Goal: Check status: Check status

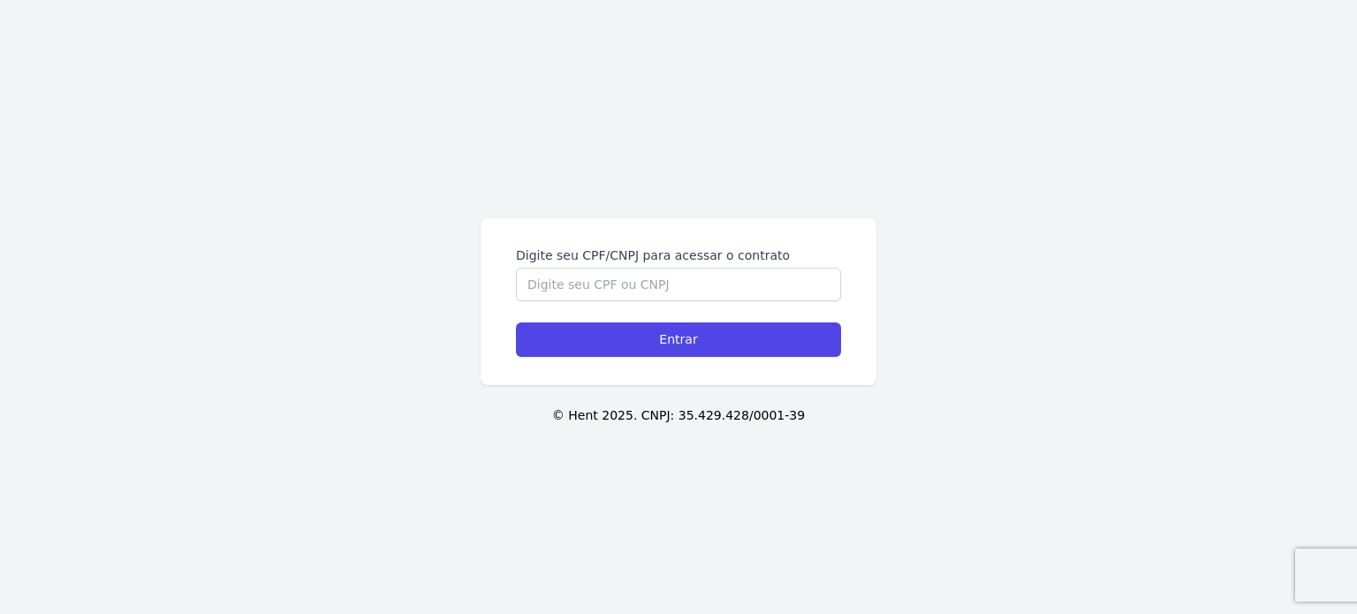
click at [567, 303] on form "Digite seu CPF/CNPJ para acessar o contrato Entrar" at bounding box center [678, 301] width 325 height 110
click at [571, 289] on input "Digite seu CPF/CNPJ para acessar o contrato" at bounding box center [678, 285] width 325 height 34
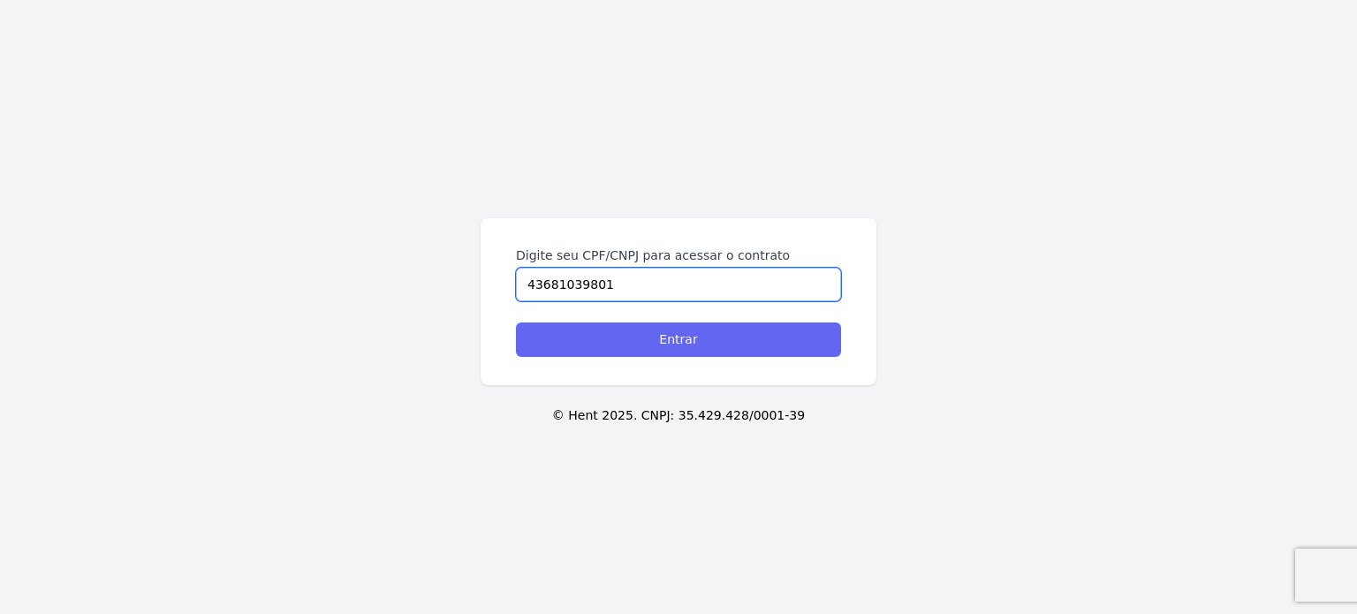
type input "43681039801"
click at [610, 337] on input "Entrar" at bounding box center [678, 339] width 325 height 34
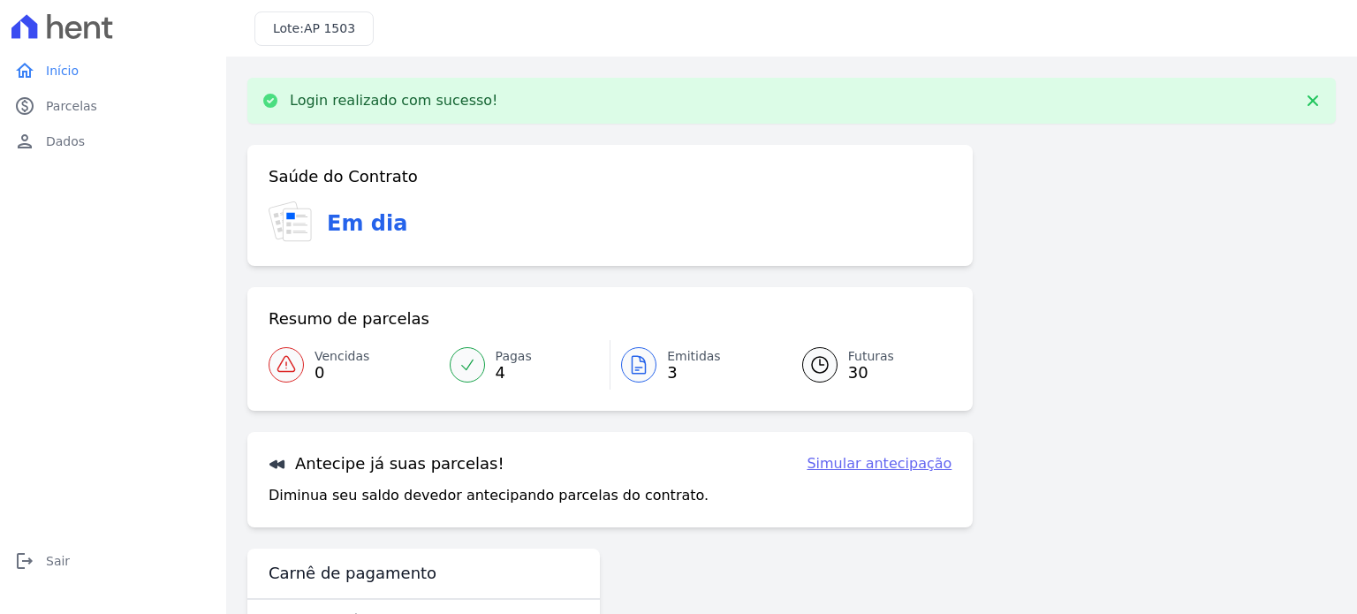
click at [654, 370] on link "Emitidas 3" at bounding box center [695, 364] width 170 height 49
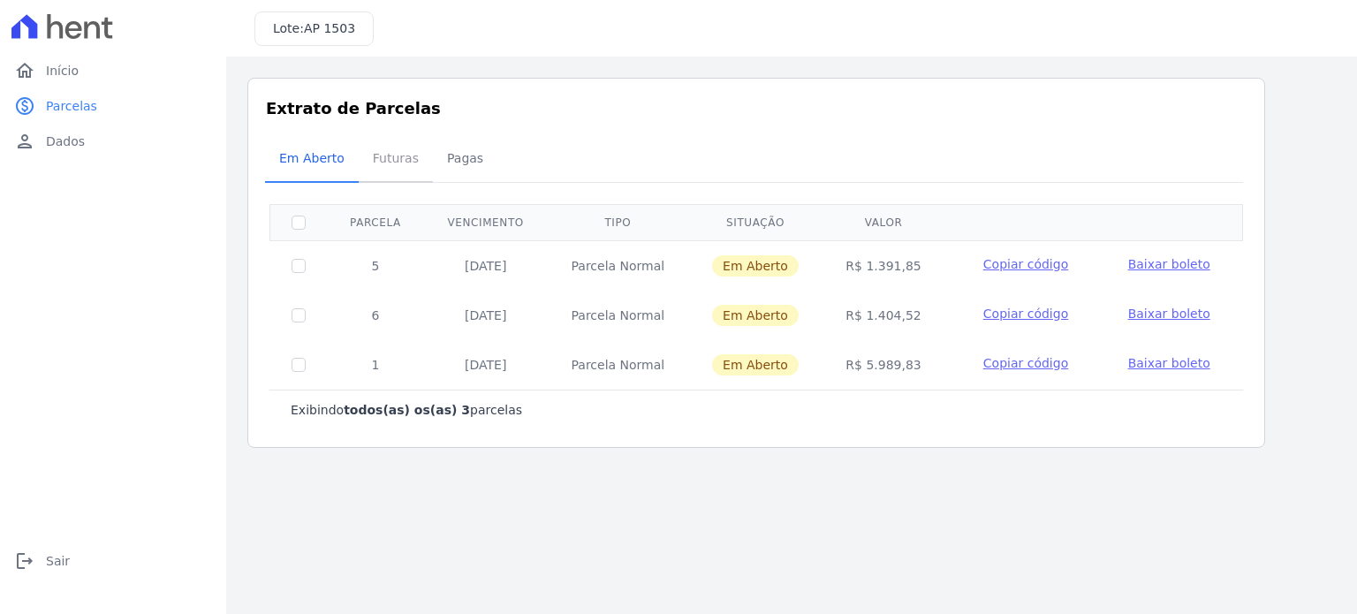
click at [407, 162] on span "Futuras" at bounding box center [395, 157] width 67 height 35
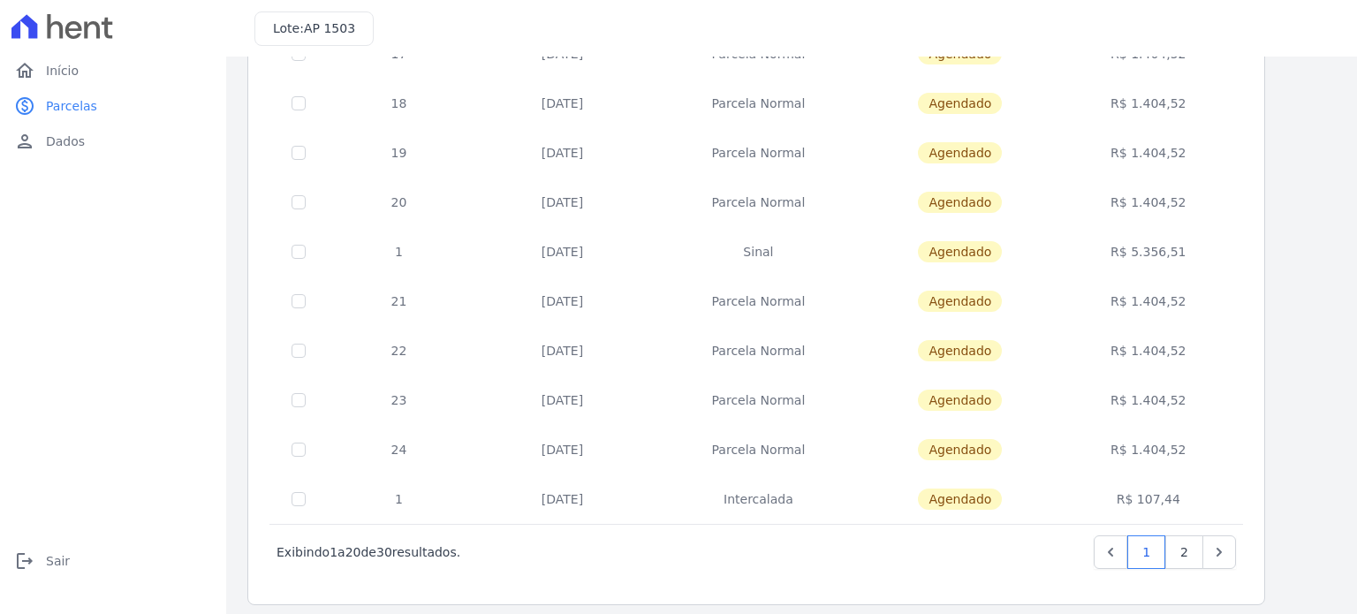
scroll to position [716, 0]
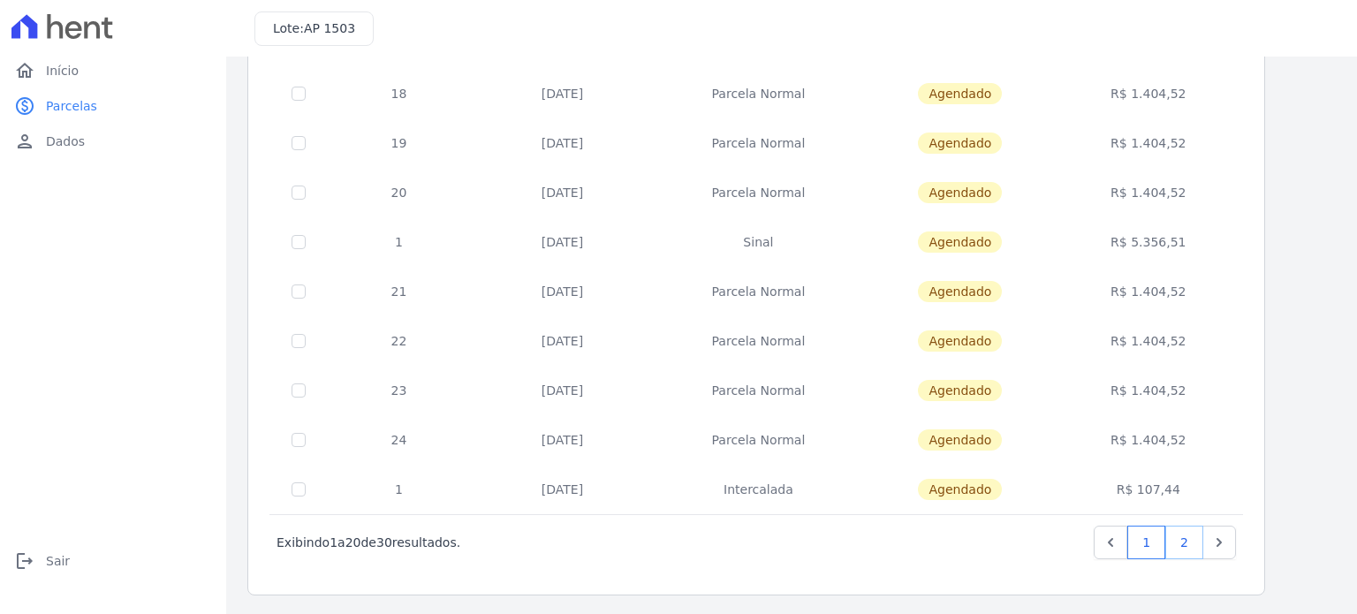
click at [1184, 543] on link "2" at bounding box center [1184, 543] width 38 height 34
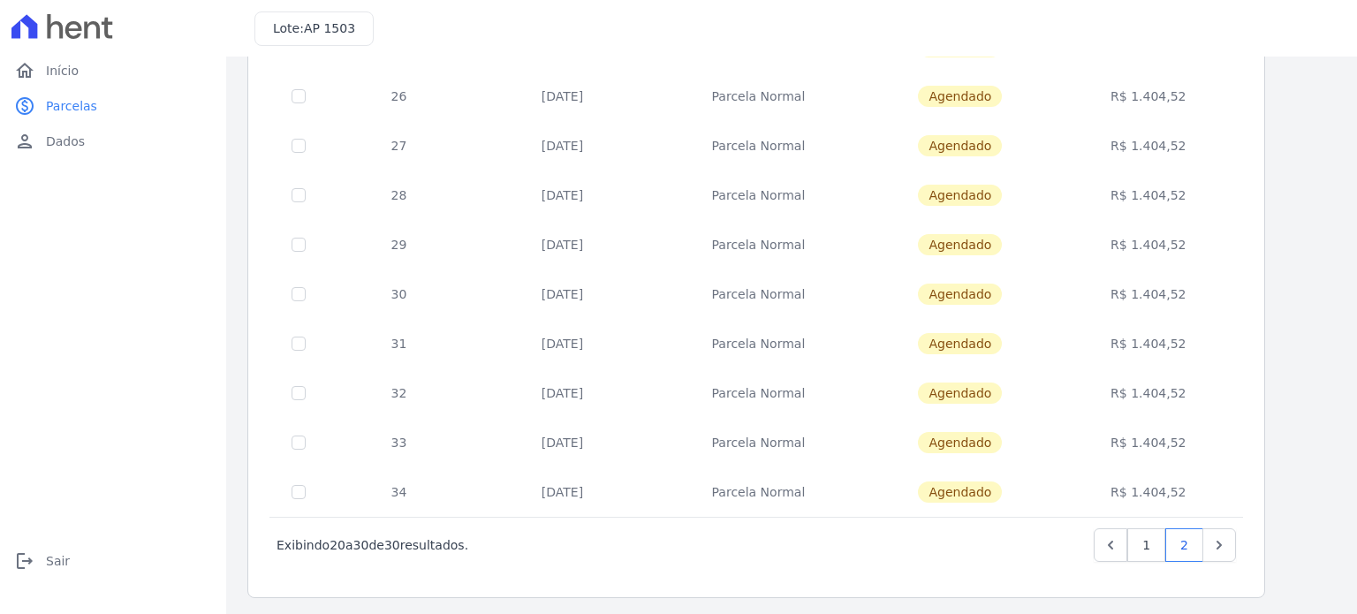
scroll to position [222, 0]
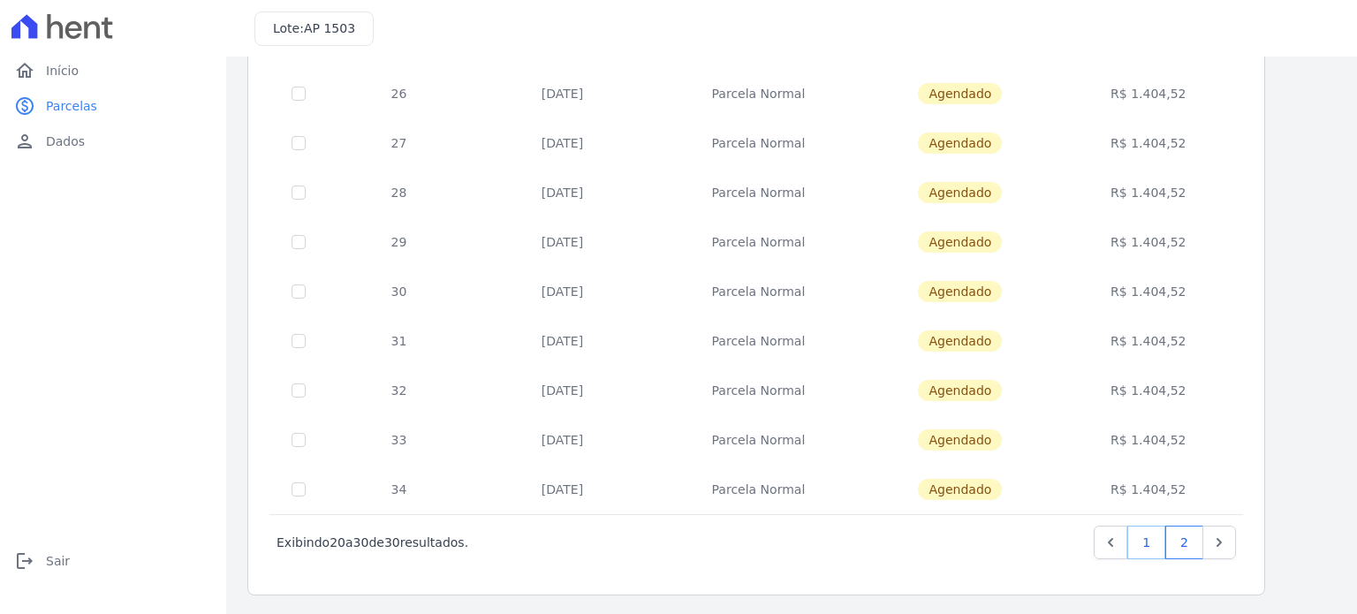
click at [1152, 540] on link "1" at bounding box center [1146, 543] width 38 height 34
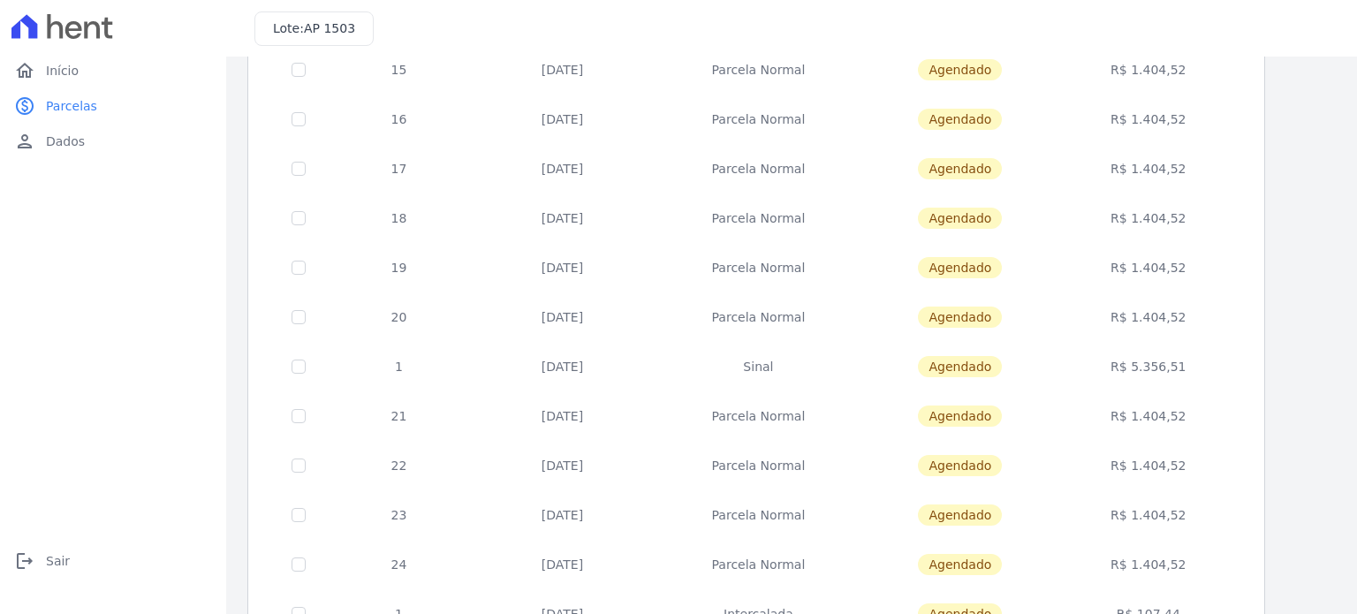
scroll to position [618, 0]
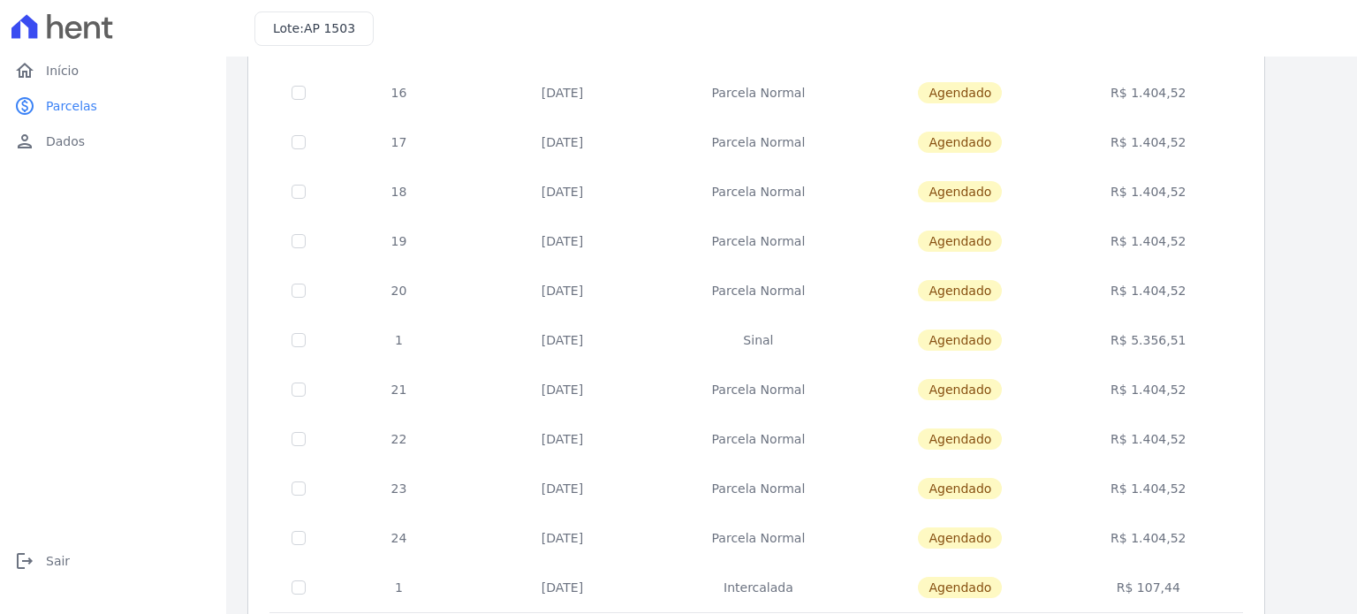
drag, startPoint x: 781, startPoint y: 338, endPoint x: 732, endPoint y: 348, distance: 49.5
click at [732, 348] on td "Sinal" at bounding box center [758, 339] width 209 height 49
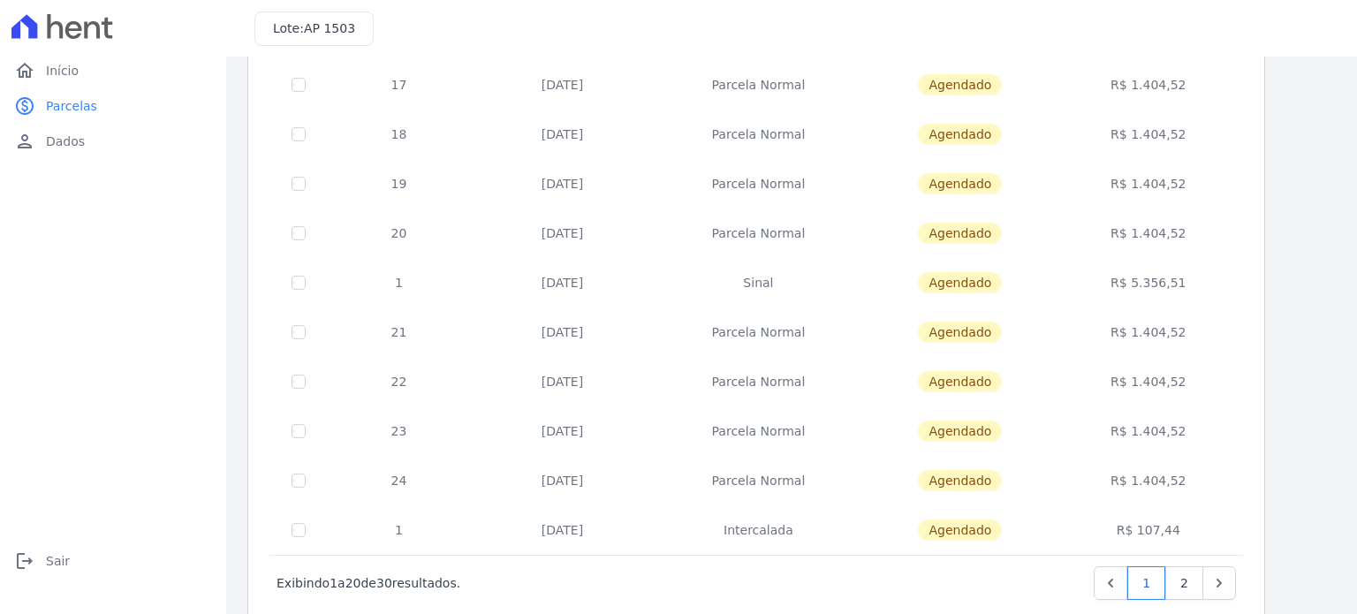
scroll to position [707, 0]
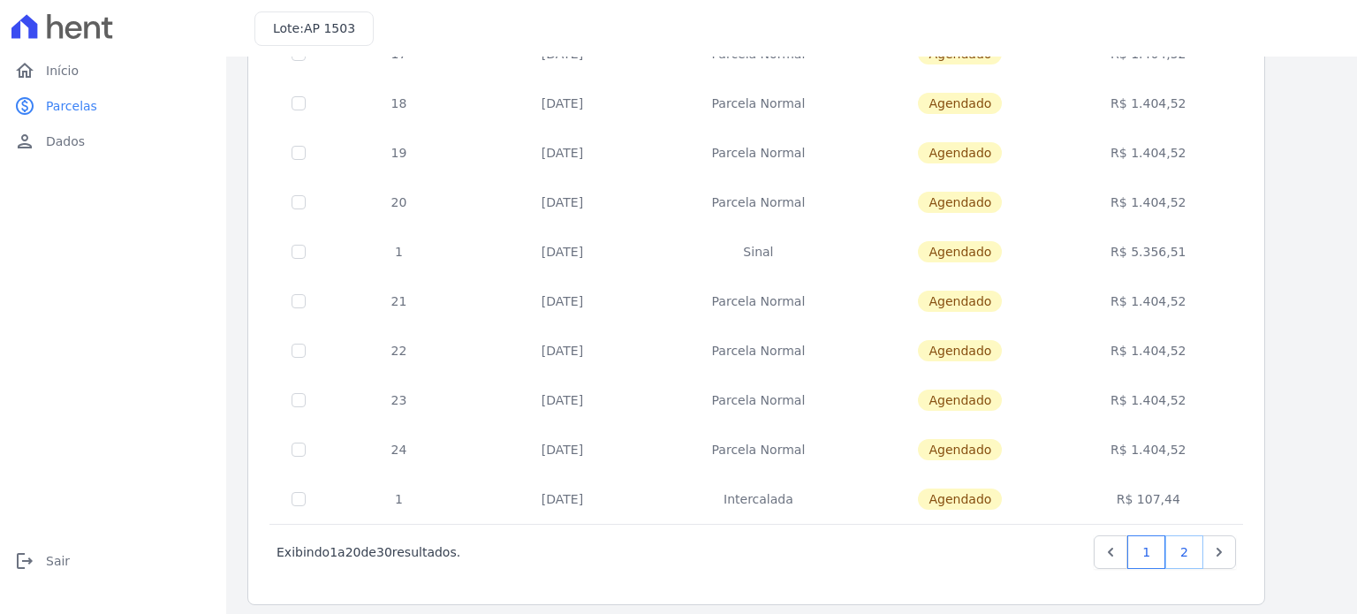
click at [1184, 549] on link "2" at bounding box center [1184, 552] width 38 height 34
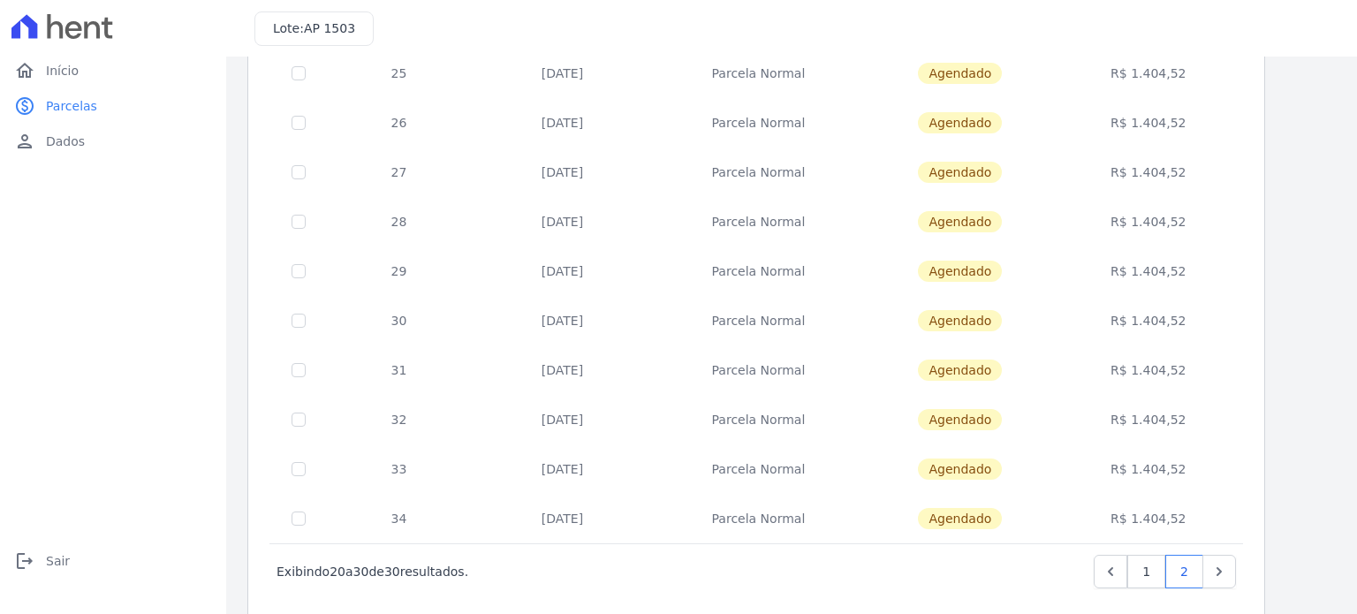
scroll to position [222, 0]
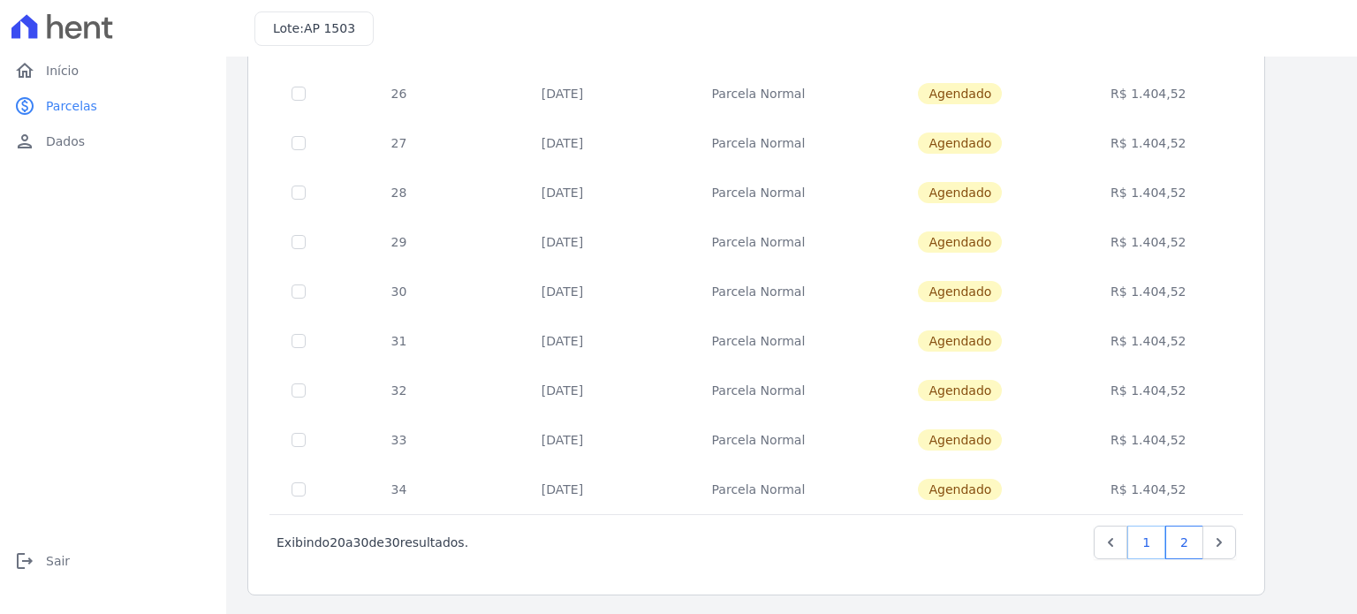
click at [1144, 539] on link "1" at bounding box center [1146, 543] width 38 height 34
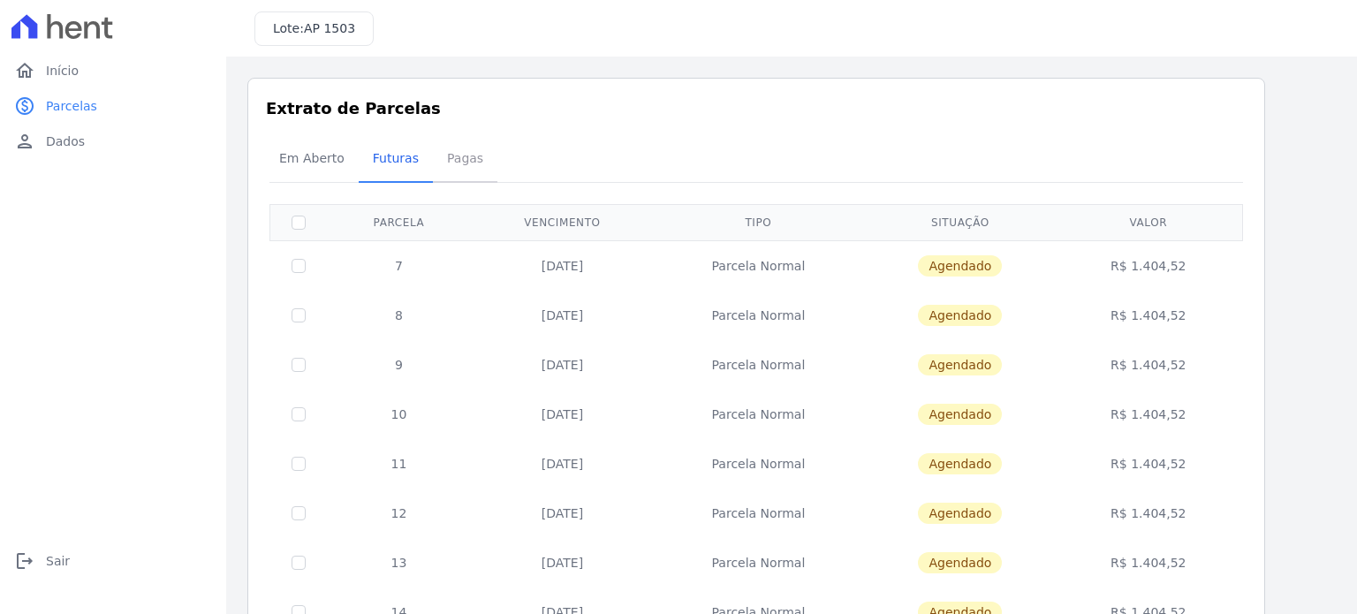
click at [453, 163] on span "Pagas" at bounding box center [464, 157] width 57 height 35
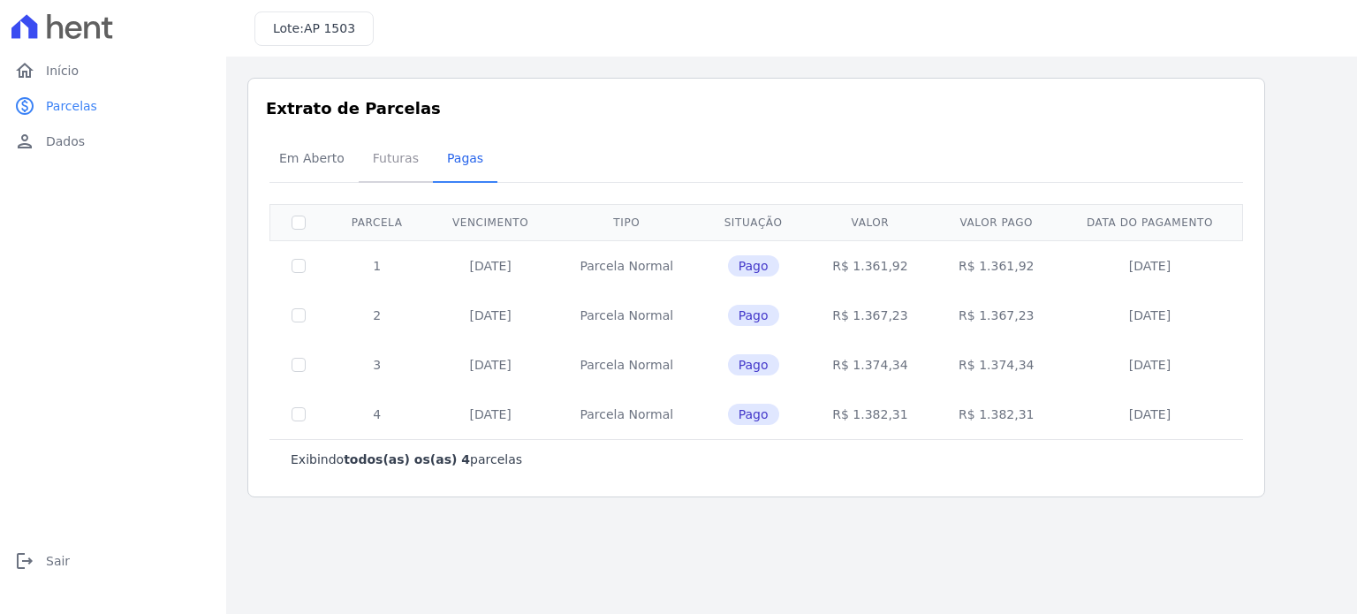
click at [399, 157] on span "Futuras" at bounding box center [395, 157] width 67 height 35
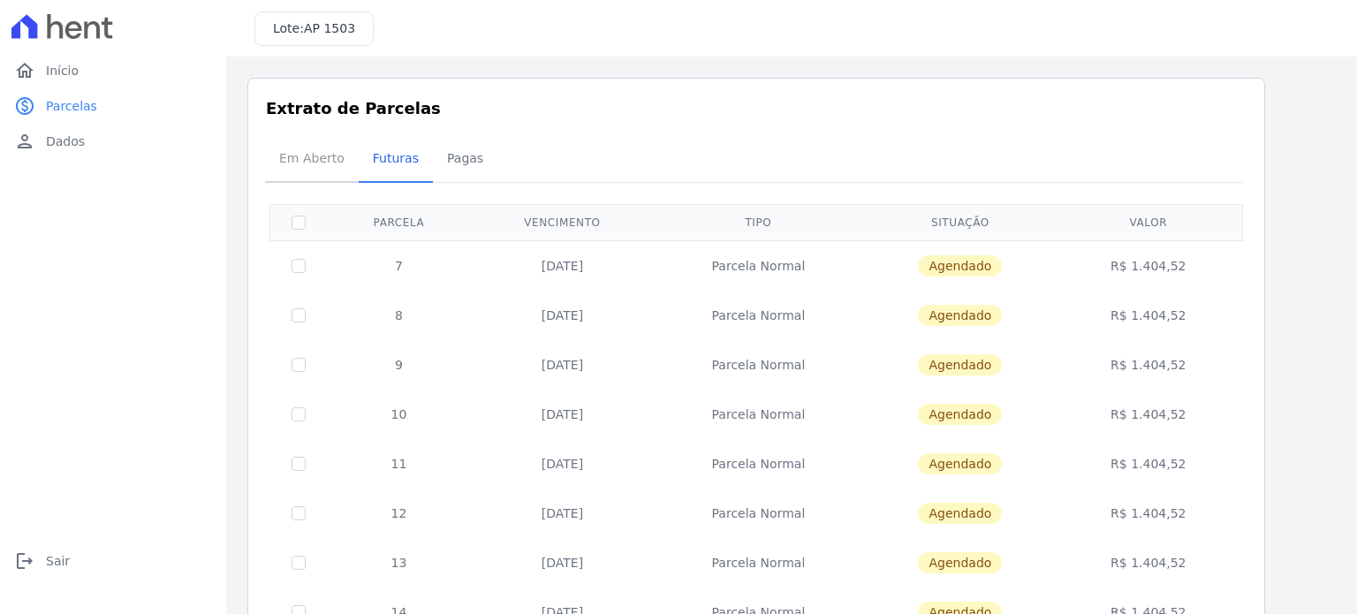
click at [333, 159] on span "Em Aberto" at bounding box center [312, 157] width 87 height 35
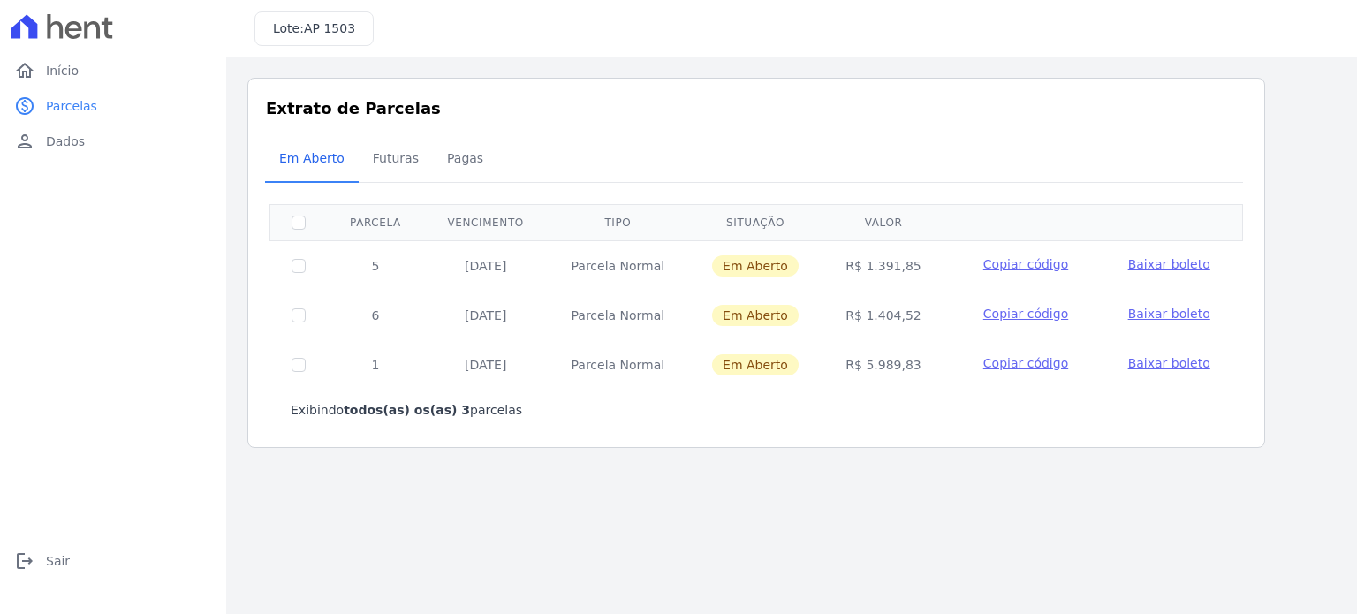
drag, startPoint x: 299, startPoint y: 255, endPoint x: 301, endPoint y: 264, distance: 9.2
click at [299, 255] on td at bounding box center [298, 265] width 57 height 50
click at [297, 267] on input "checkbox" at bounding box center [299, 266] width 14 height 14
checkbox input "true"
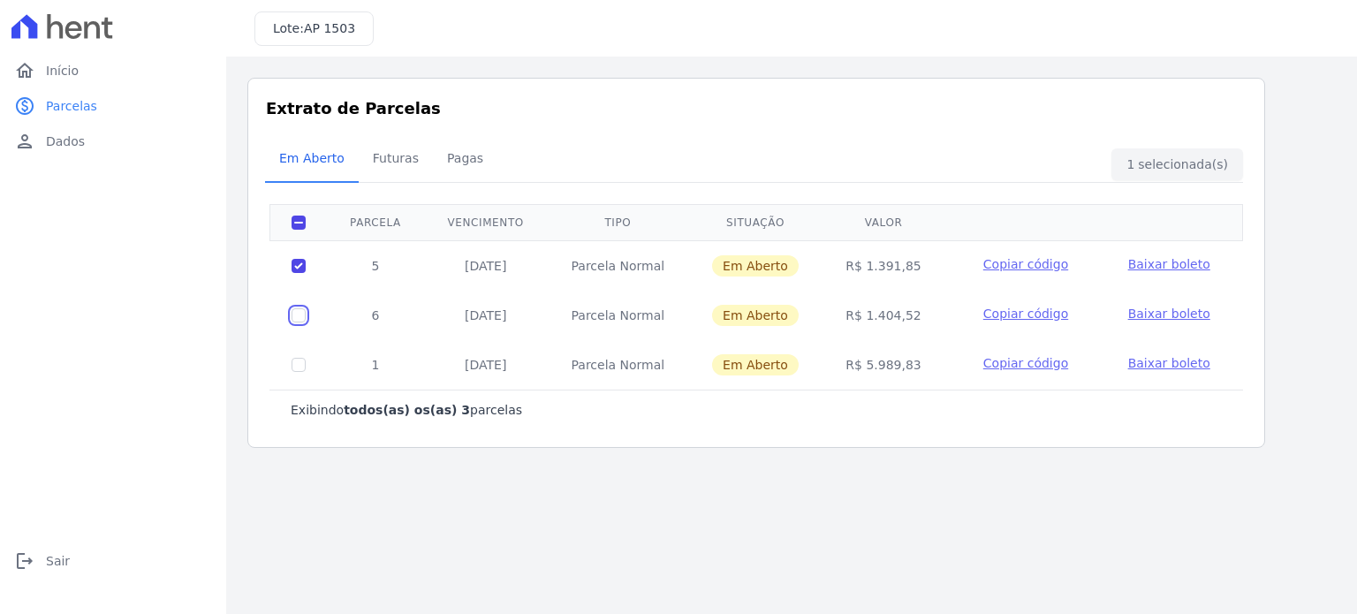
click at [297, 273] on input "checkbox" at bounding box center [299, 266] width 14 height 14
checkbox input "true"
click at [297, 273] on input "checkbox" at bounding box center [299, 266] width 14 height 14
checkbox input "true"
click at [1201, 160] on div "Em Aberto Futuras Pagas" at bounding box center [756, 159] width 982 height 43
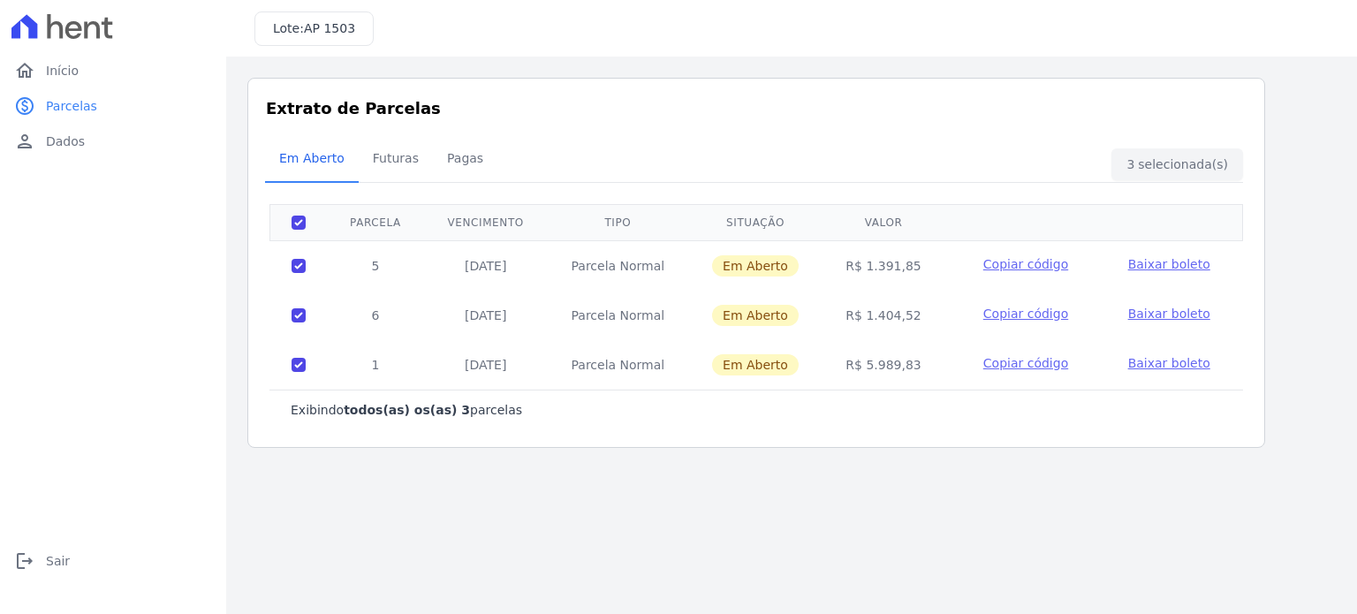
click at [820, 483] on main "Listagem de parcelas Baixar PDF Extrato de Parcelas Em Aberto Futuras Pagas 3 s…" at bounding box center [791, 335] width 1131 height 557
click at [302, 223] on input "checkbox" at bounding box center [299, 223] width 14 height 14
checkbox input "false"
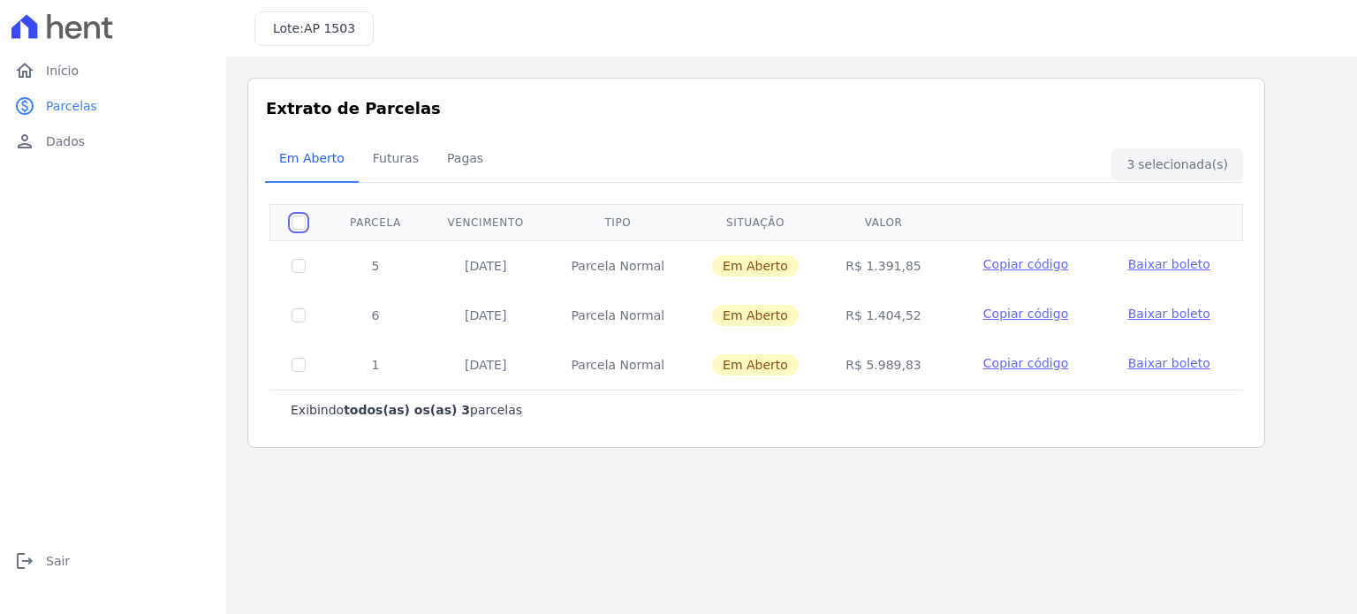
checkbox input "false"
click at [1152, 262] on span "Baixar boleto" at bounding box center [1169, 264] width 82 height 14
click at [378, 163] on span "Futuras" at bounding box center [395, 157] width 67 height 35
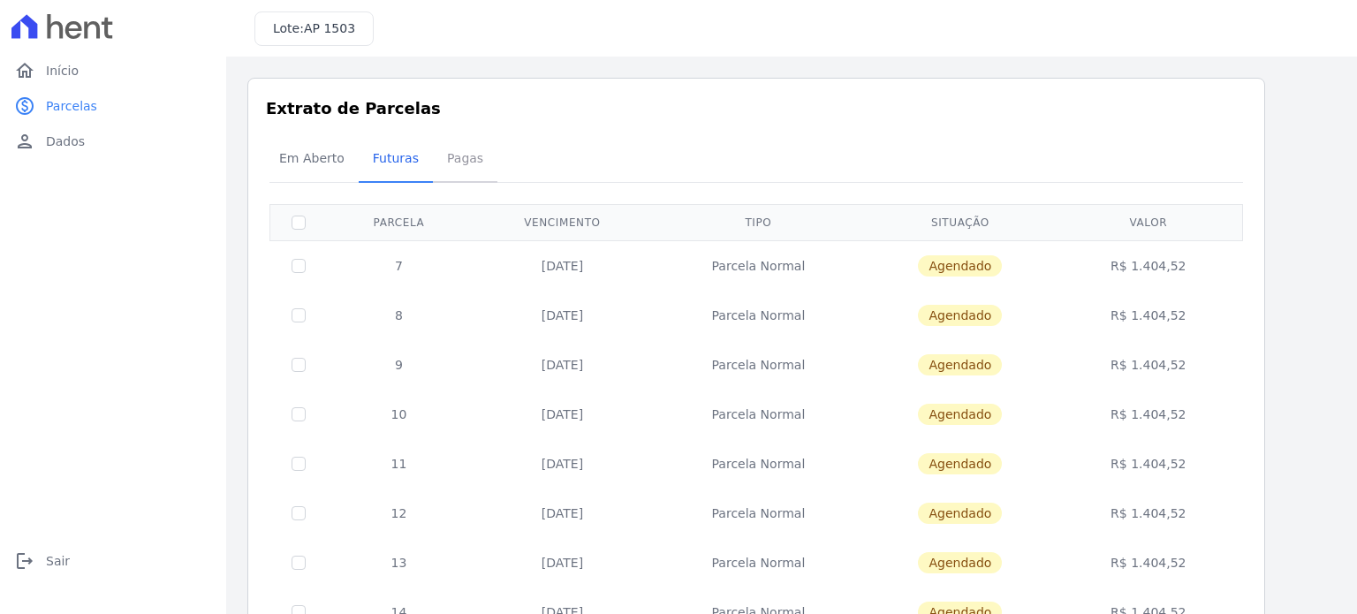
click at [449, 162] on span "Pagas" at bounding box center [464, 157] width 57 height 35
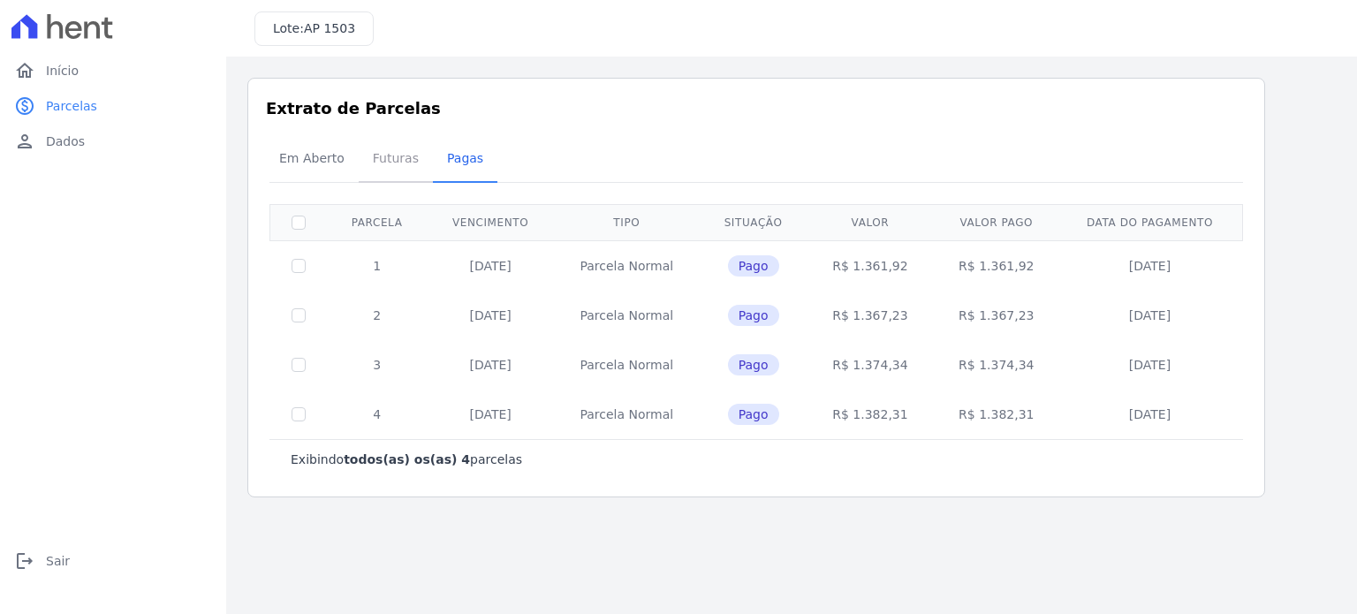
click at [385, 151] on span "Futuras" at bounding box center [395, 157] width 67 height 35
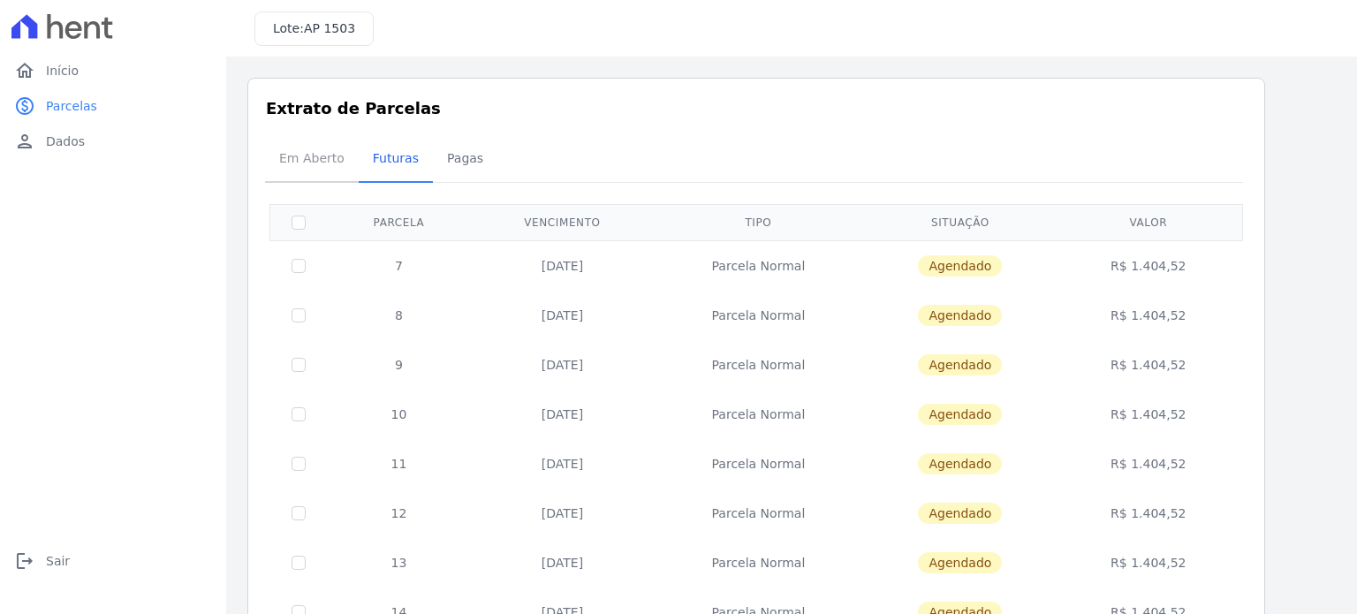
click at [304, 163] on span "Em Aberto" at bounding box center [312, 157] width 87 height 35
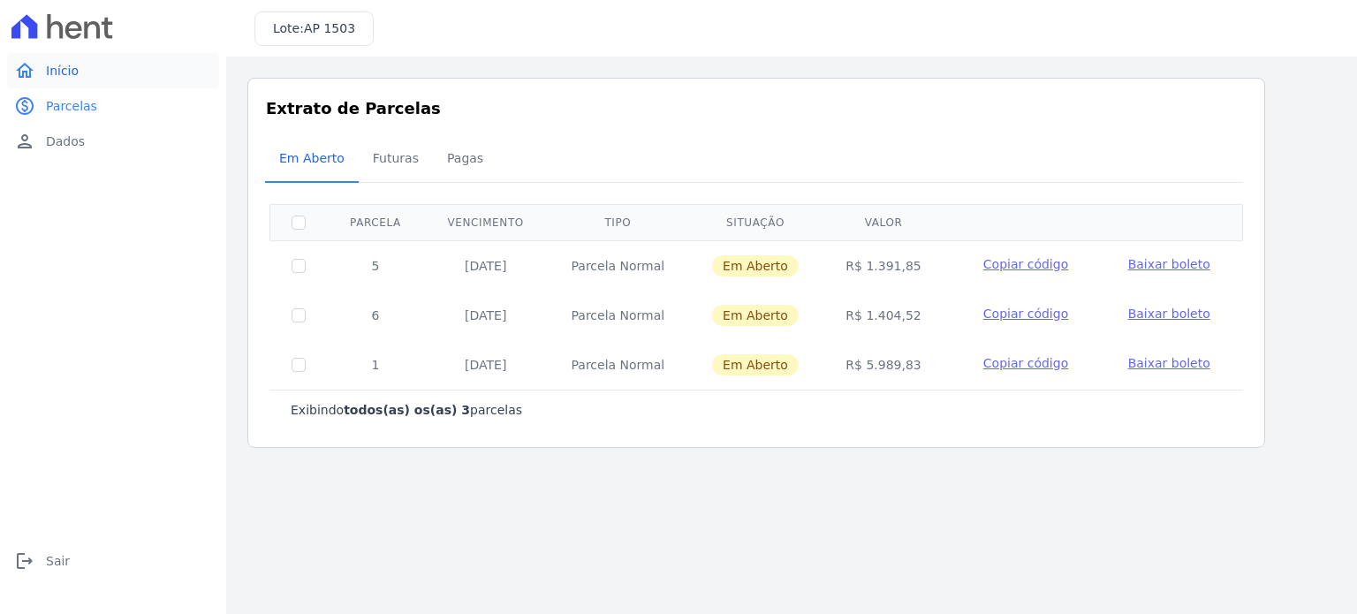
click at [43, 72] on link "home Início" at bounding box center [113, 70] width 212 height 35
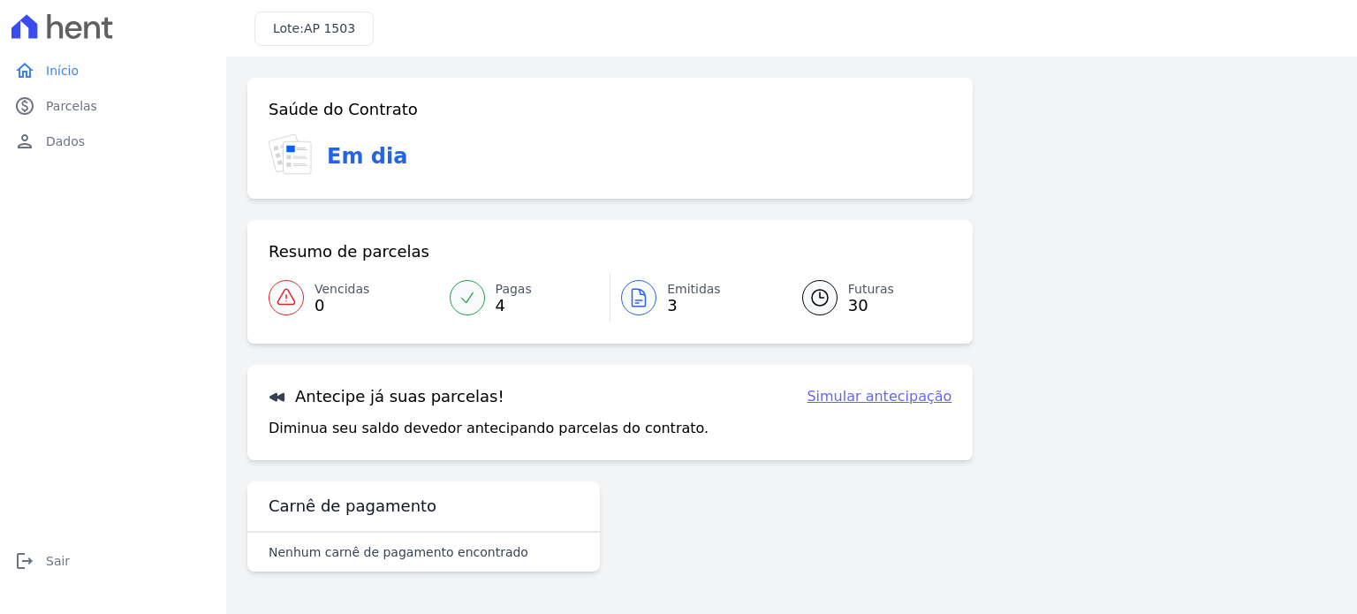
click at [670, 482] on div "Saúde do Contrato Em dia Resumo de parcelas Vencidas 0 Pagas 4 Emitidas 3 Futur…" at bounding box center [609, 328] width 725 height 501
